Goal: Task Accomplishment & Management: Manage account settings

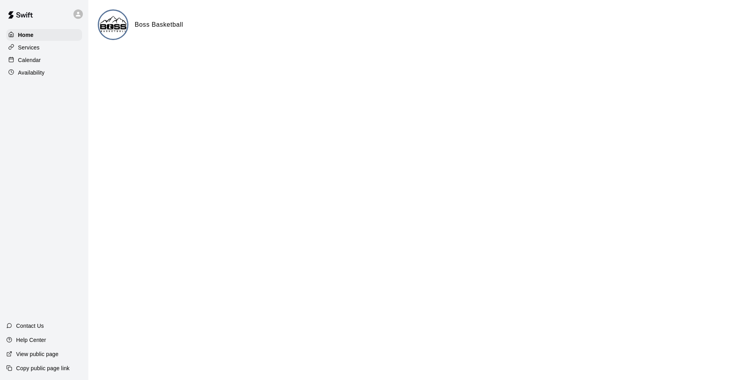
click at [30, 60] on p "Calendar" at bounding box center [29, 60] width 23 height 8
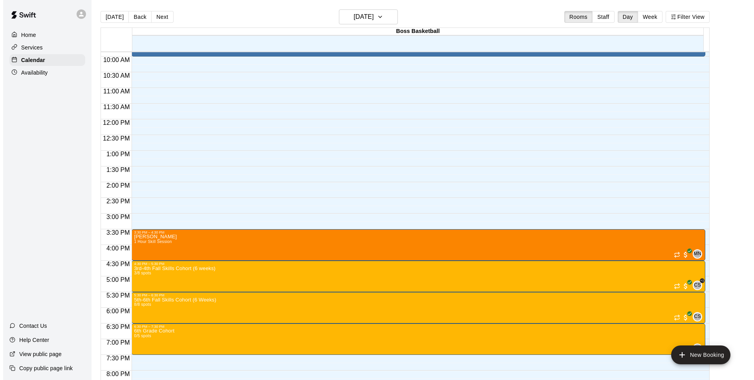
scroll to position [325, 0]
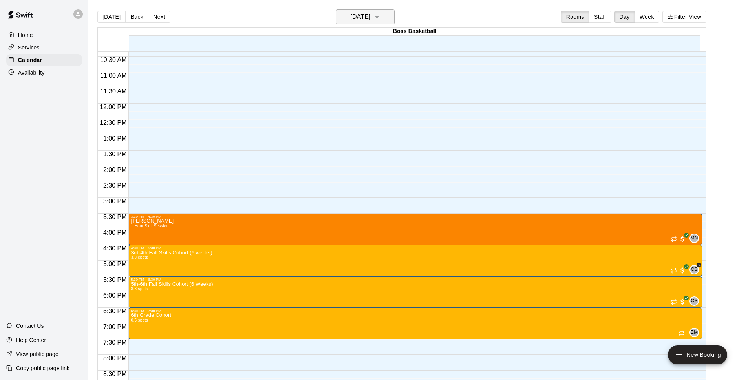
click at [371, 19] on h6 "[DATE]" at bounding box center [361, 16] width 20 height 11
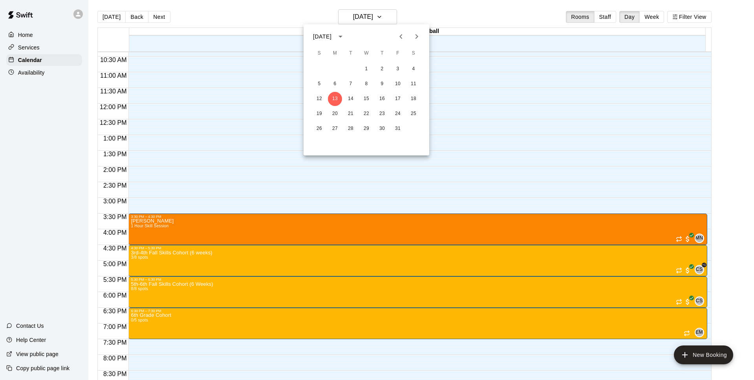
click at [402, 39] on icon "Previous month" at bounding box center [400, 36] width 9 height 9
click at [334, 98] on button "15" at bounding box center [335, 99] width 14 height 14
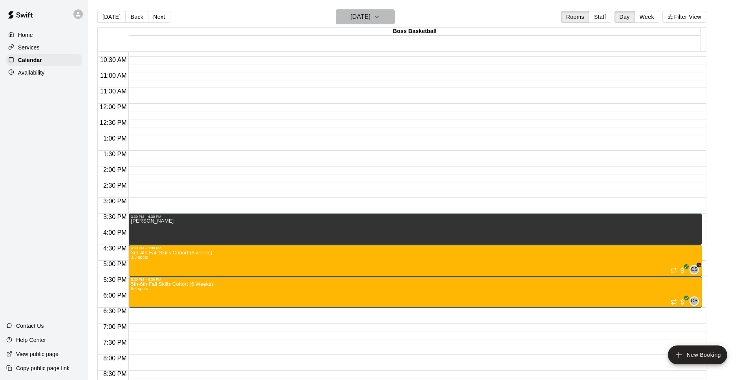
click at [385, 18] on button "[DATE]" at bounding box center [365, 16] width 59 height 15
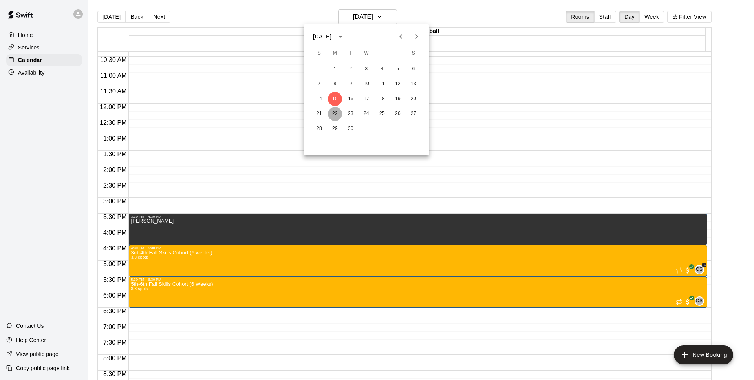
click at [337, 115] on button "22" at bounding box center [335, 114] width 14 height 14
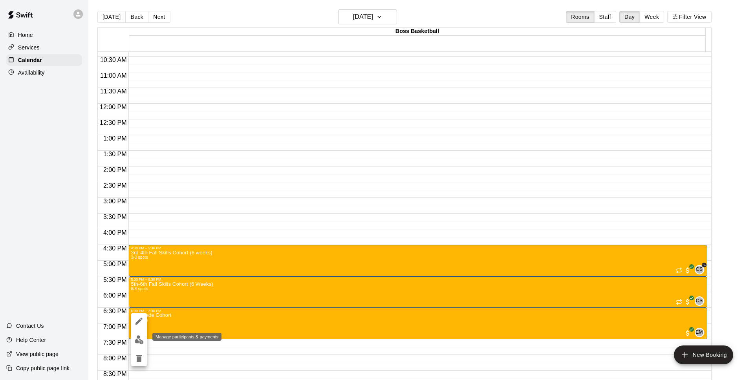
click at [137, 341] on img "edit" at bounding box center [139, 339] width 9 height 9
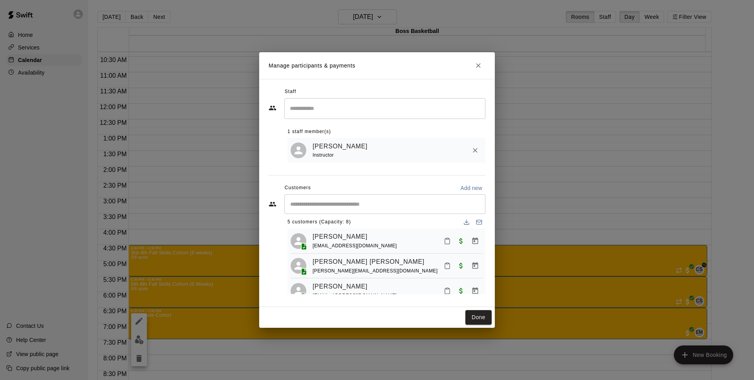
scroll to position [9, 0]
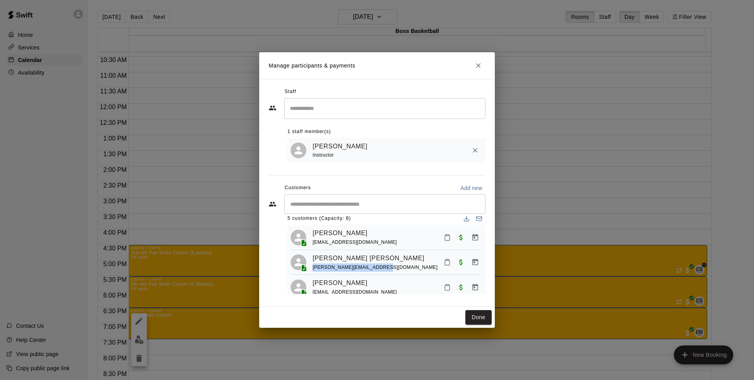
drag, startPoint x: 377, startPoint y: 268, endPoint x: 313, endPoint y: 270, distance: 63.6
click at [313, 270] on div "[PERSON_NAME] Bianchi [EMAIL_ADDRESS][DOMAIN_NAME]" at bounding box center [397, 262] width 170 height 18
copy span "[PERSON_NAME][EMAIL_ADDRESS][DOMAIN_NAME]"
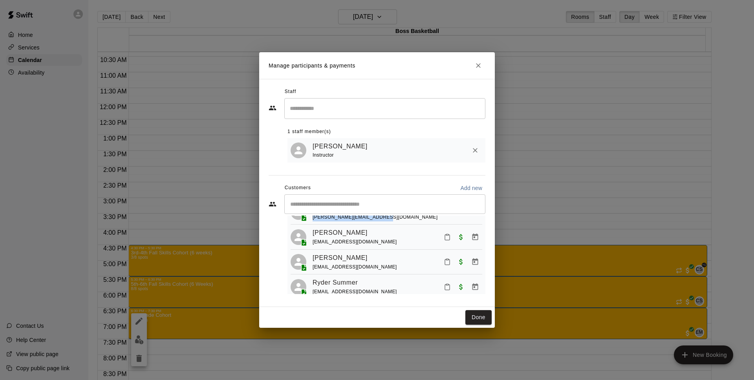
scroll to position [61, 0]
drag, startPoint x: 356, startPoint y: 243, endPoint x: 310, endPoint y: 244, distance: 46.0
click at [310, 244] on div "[PERSON_NAME] [PERSON_NAME][EMAIL_ADDRESS][DOMAIN_NAME]" at bounding box center [386, 235] width 192 height 18
copy span "[EMAIL_ADDRESS][DOMAIN_NAME]"
click at [478, 68] on icon "Close" at bounding box center [478, 66] width 8 height 8
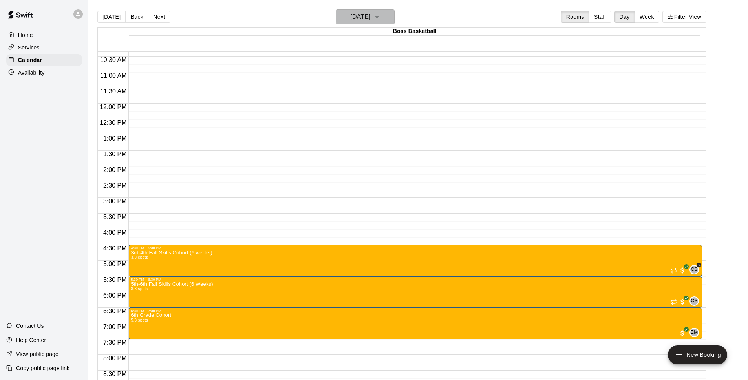
click at [371, 19] on h6 "[DATE]" at bounding box center [361, 16] width 20 height 11
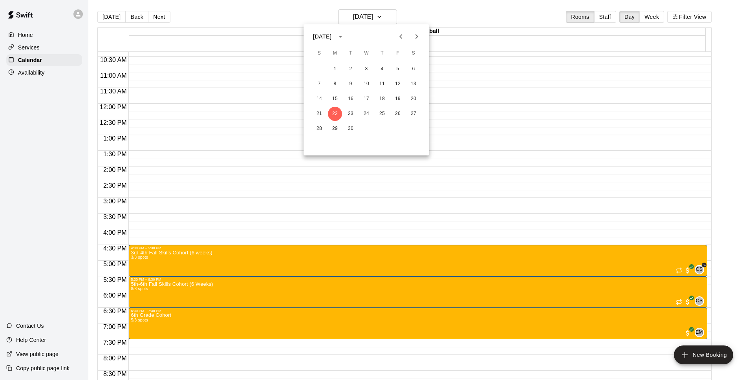
click at [417, 36] on icon "Next month" at bounding box center [416, 36] width 3 height 5
click at [394, 102] on button "17" at bounding box center [398, 99] width 14 height 14
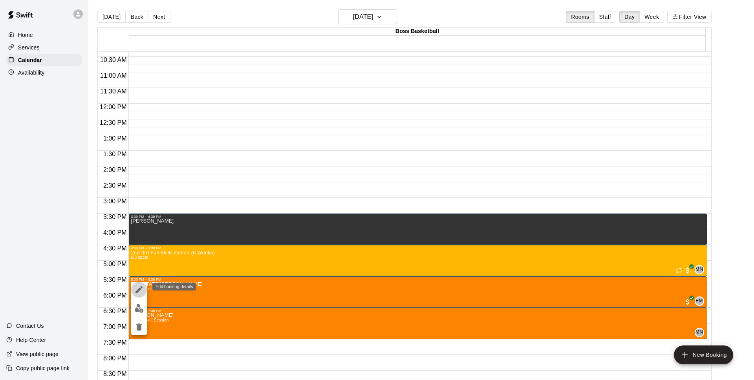
click at [141, 287] on icon "edit" at bounding box center [138, 289] width 7 height 7
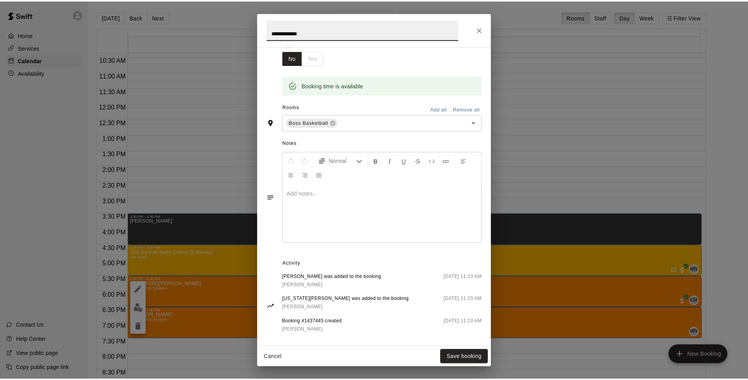
scroll to position [141, 0]
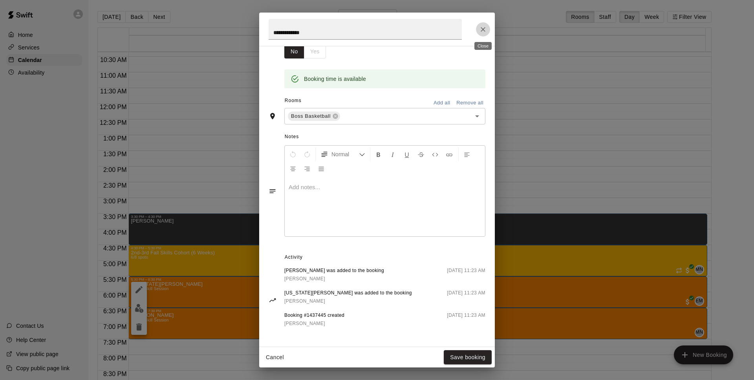
click at [483, 30] on icon "Close" at bounding box center [482, 29] width 5 height 5
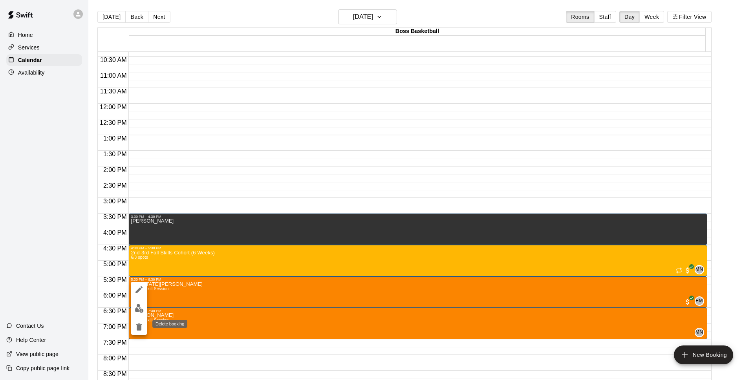
click at [144, 328] on button "delete" at bounding box center [139, 327] width 16 height 16
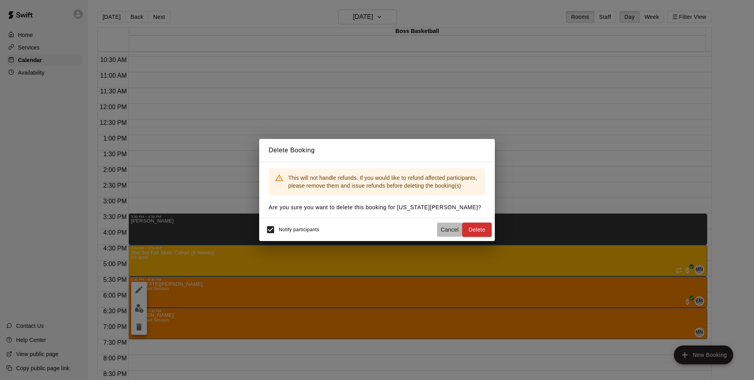
click at [447, 231] on button "Cancel" at bounding box center [449, 230] width 25 height 15
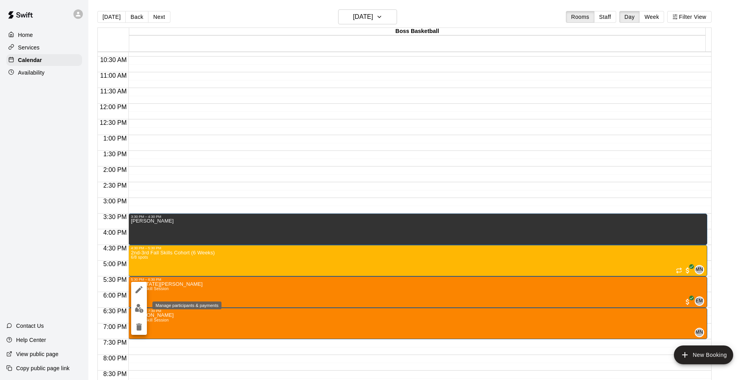
click at [138, 308] on img "edit" at bounding box center [139, 308] width 9 height 9
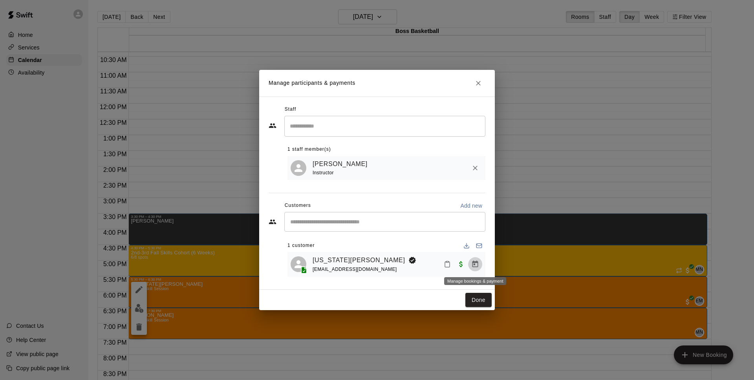
click at [476, 265] on icon "Manage bookings & payment" at bounding box center [475, 264] width 8 height 8
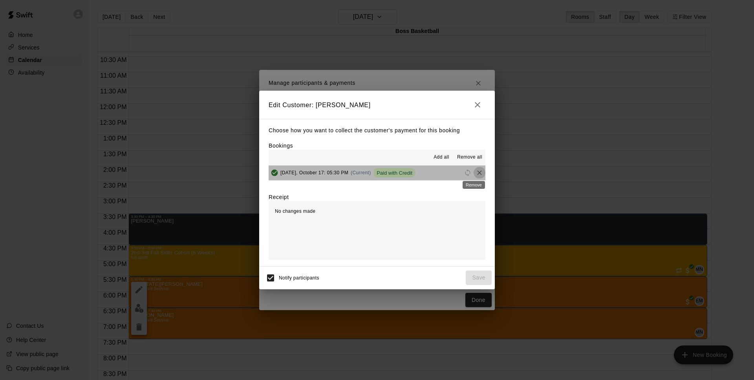
click at [475, 175] on icon "Remove" at bounding box center [479, 173] width 8 height 8
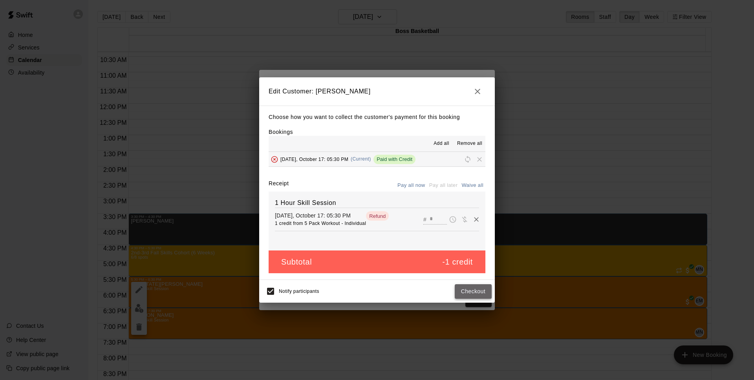
click at [471, 293] on button "Checkout" at bounding box center [473, 291] width 37 height 15
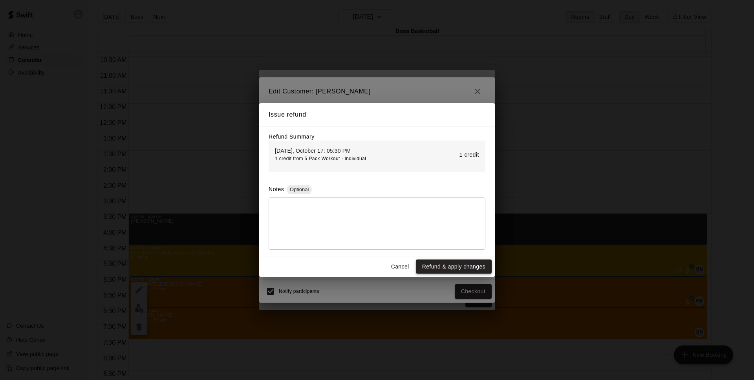
click at [462, 263] on button "Refund & apply changes" at bounding box center [454, 266] width 76 height 15
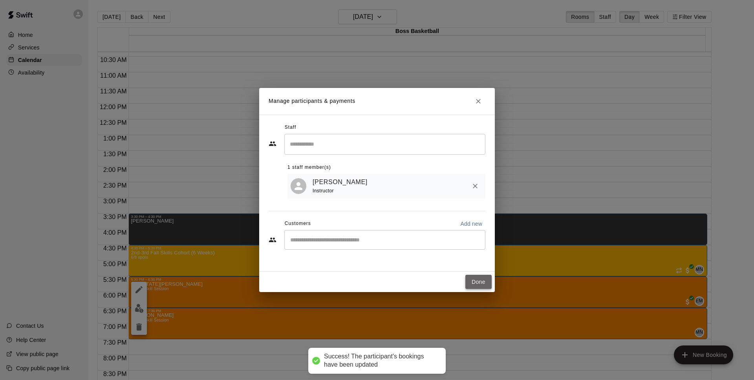
click at [482, 285] on button "Done" at bounding box center [478, 282] width 26 height 15
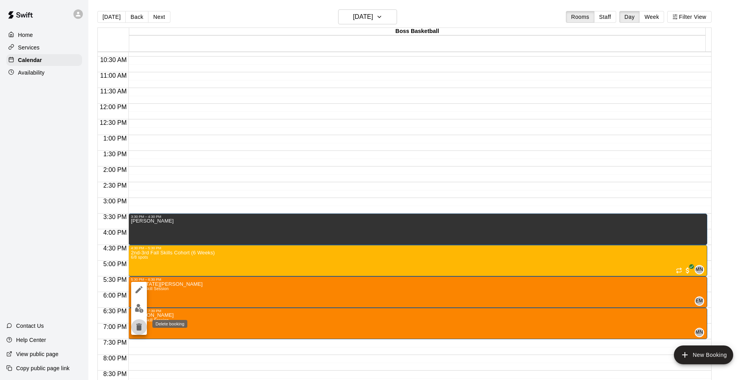
click at [138, 322] on icon "delete" at bounding box center [138, 326] width 9 height 9
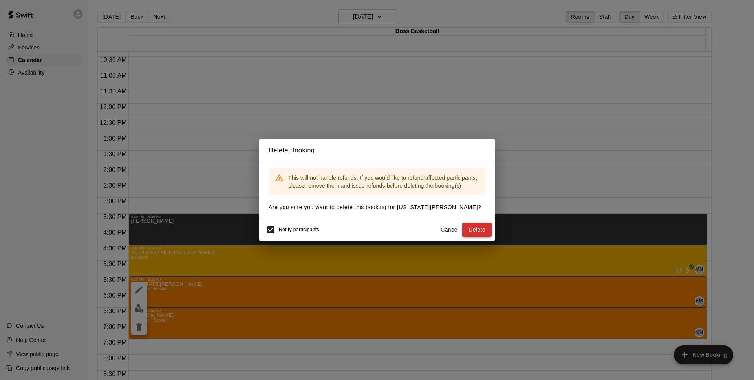
click at [481, 226] on button "Delete" at bounding box center [476, 230] width 29 height 15
